Goal: Transaction & Acquisition: Purchase product/service

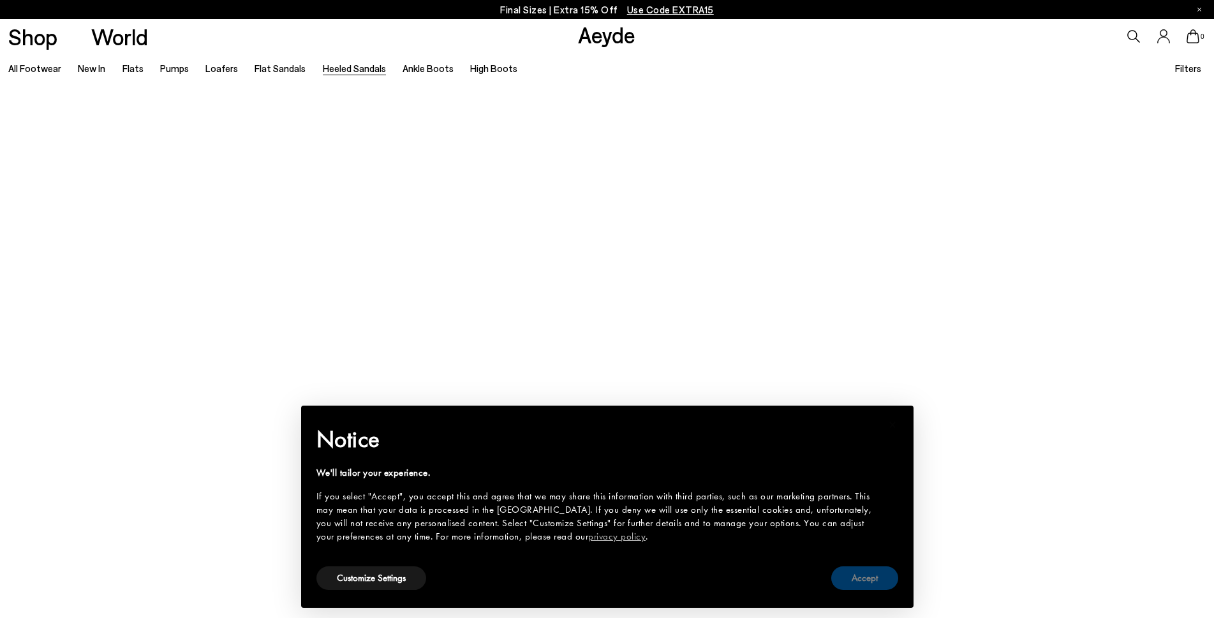
click at [865, 581] on button "Accept" at bounding box center [864, 579] width 67 height 24
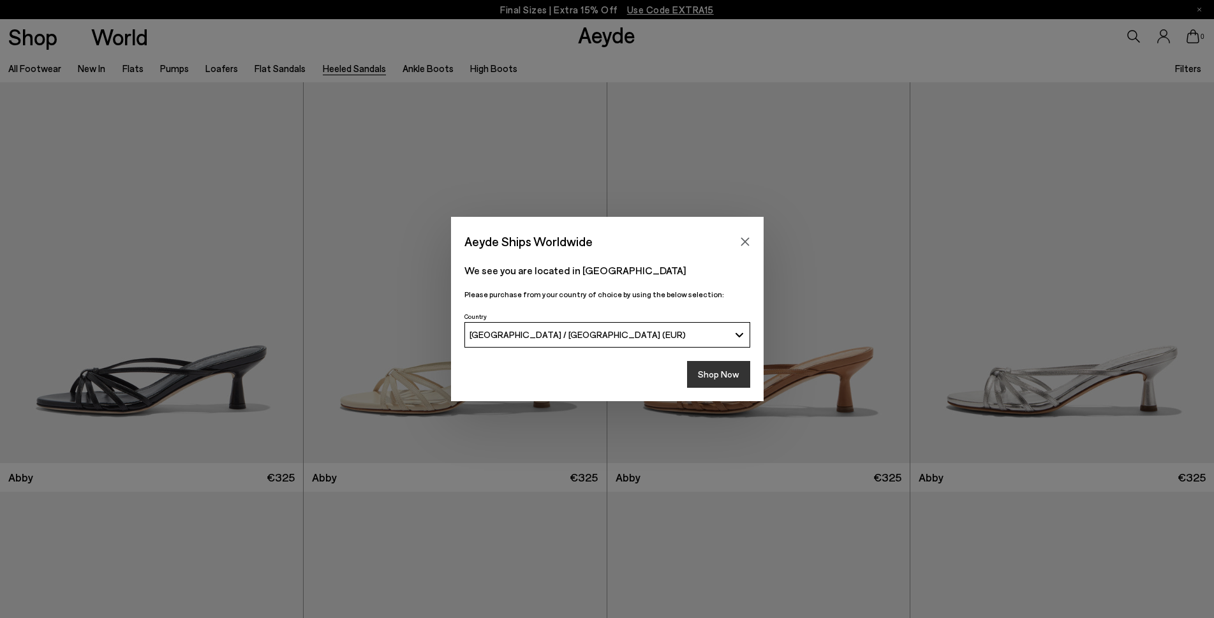
click at [704, 375] on button "Shop Now" at bounding box center [718, 374] width 63 height 27
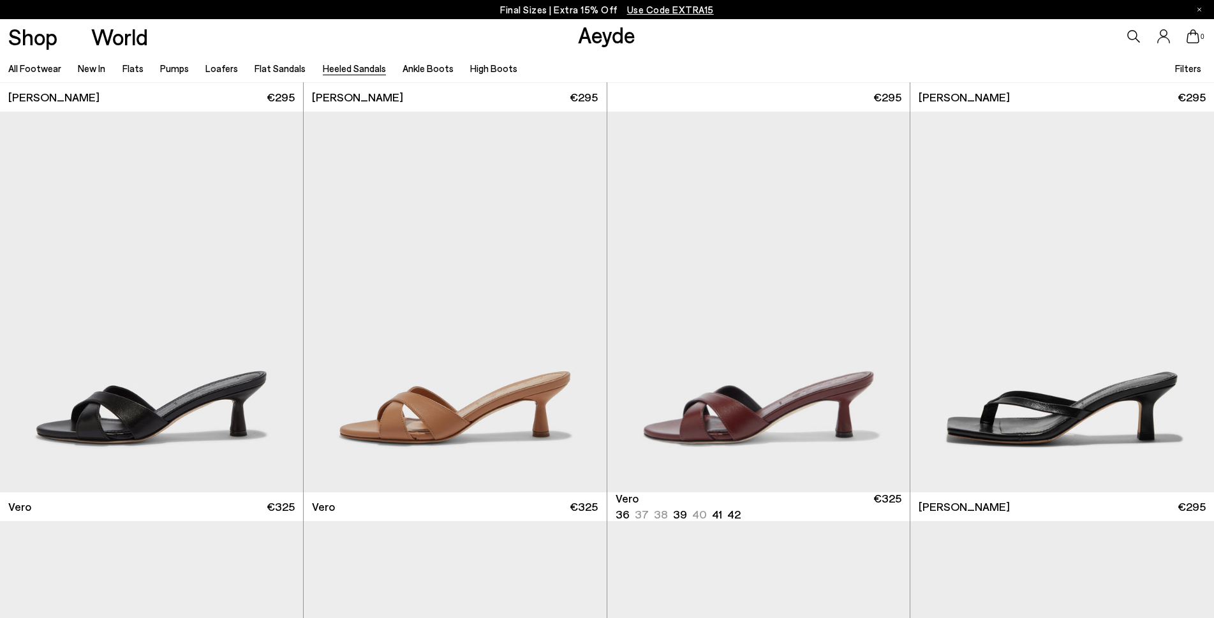
scroll to position [893, 0]
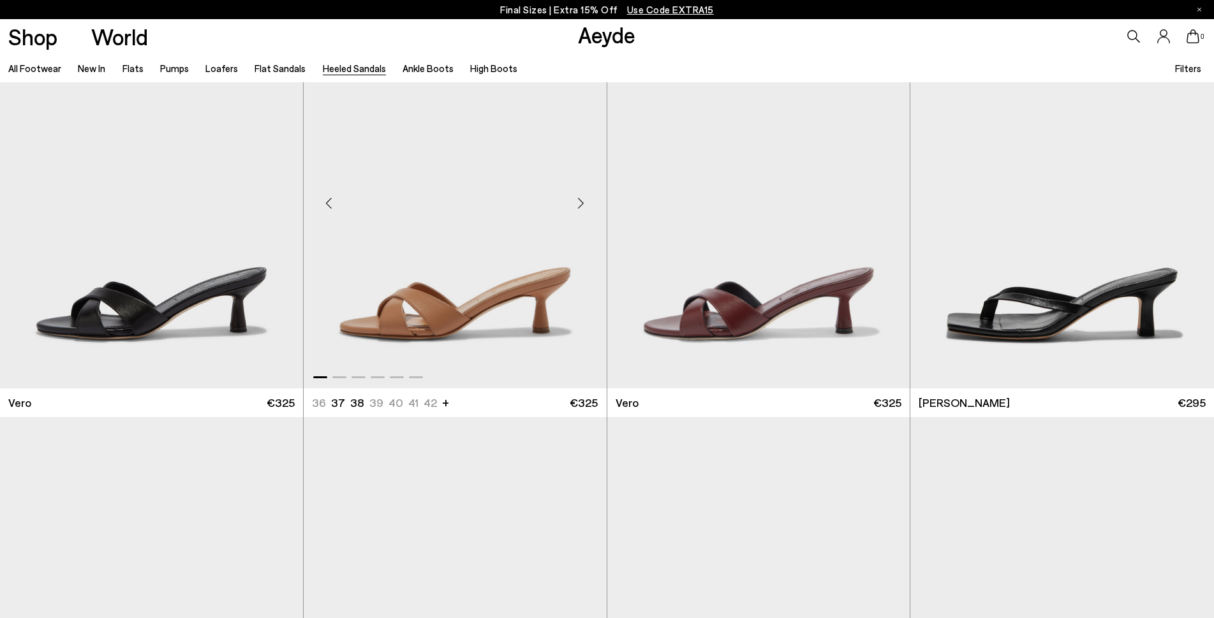
click at [468, 252] on img "1 / 6" at bounding box center [455, 198] width 303 height 381
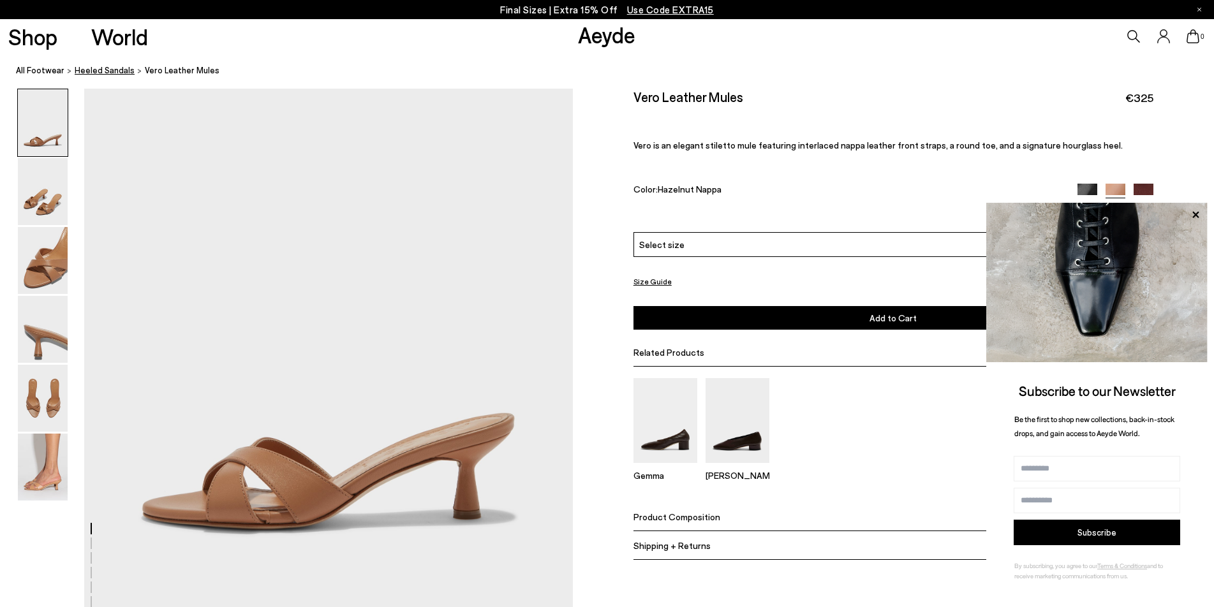
click at [103, 74] on span "Heeled Sandals" at bounding box center [105, 70] width 60 height 10
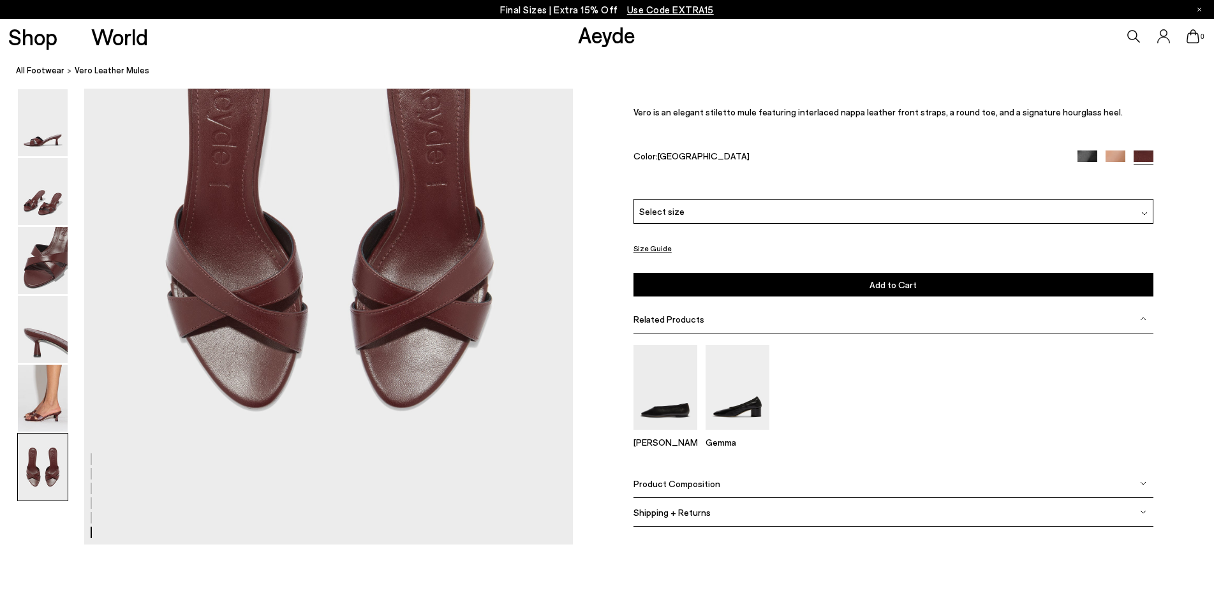
scroll to position [3328, 0]
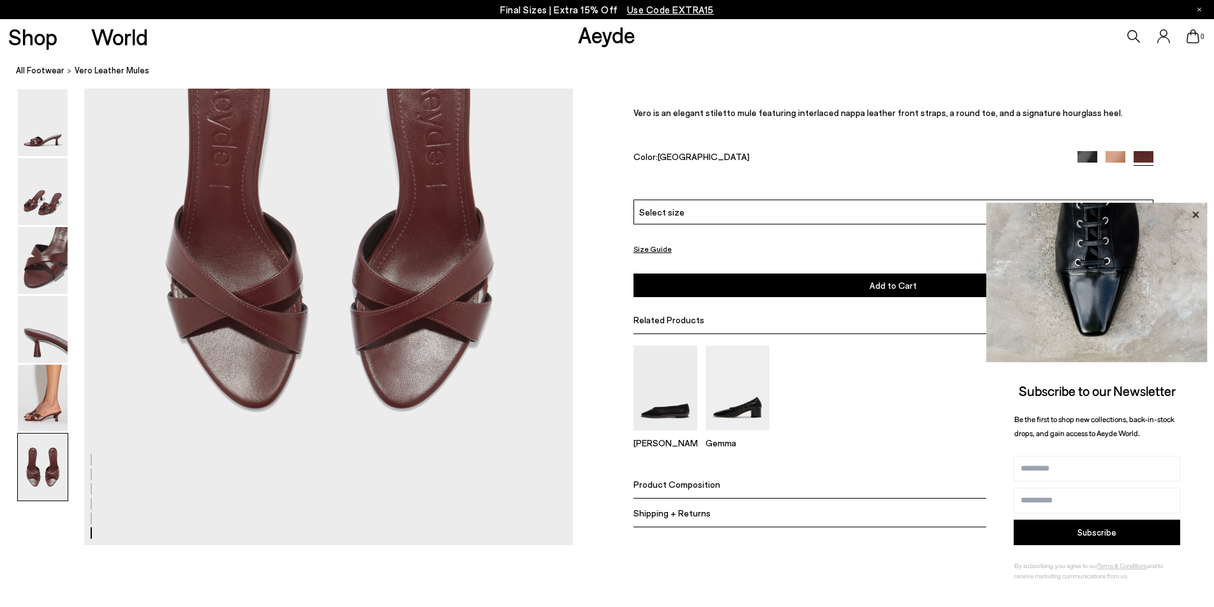
click at [1196, 211] on icon at bounding box center [1195, 215] width 17 height 17
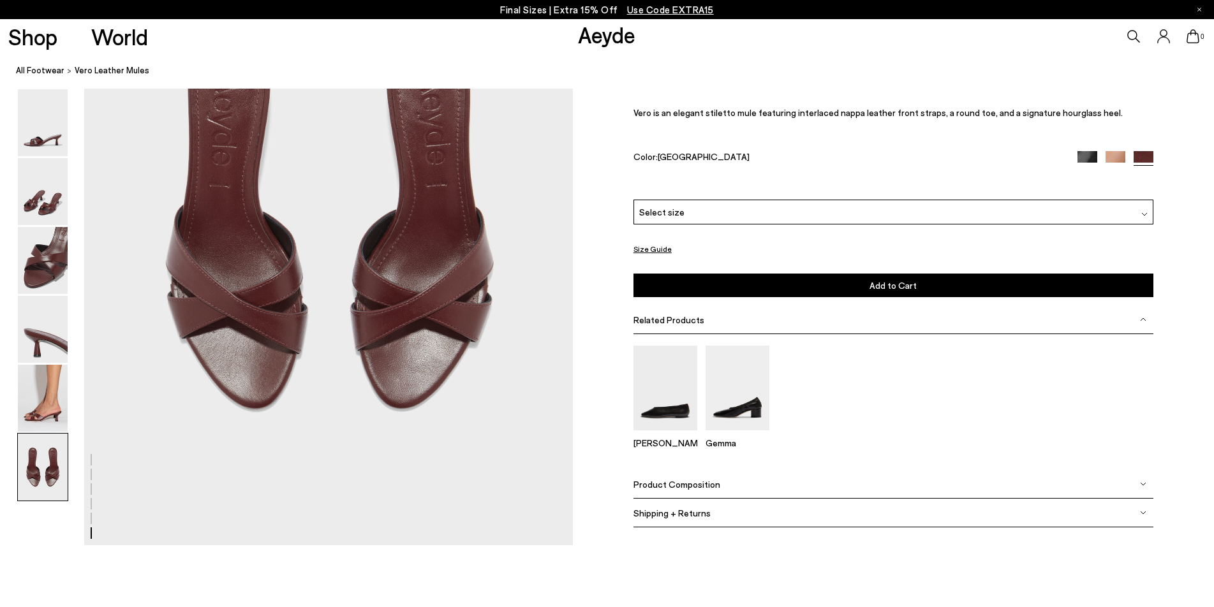
click at [728, 528] on div "Shipping + Returns" at bounding box center [894, 513] width 520 height 29
